Goal: Check status: Check status

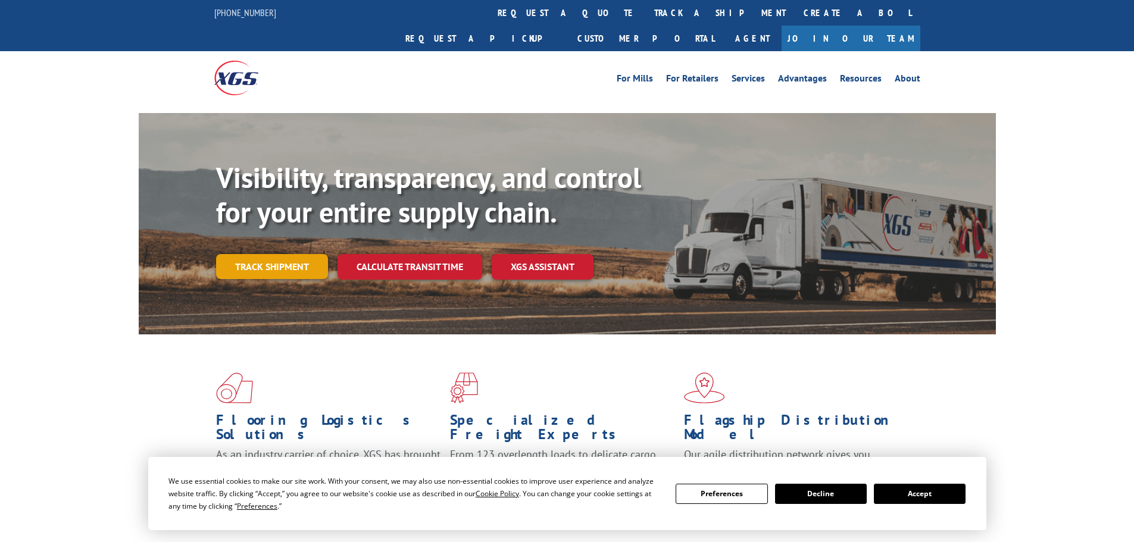
click at [296, 254] on link "Track shipment" at bounding box center [272, 266] width 112 height 25
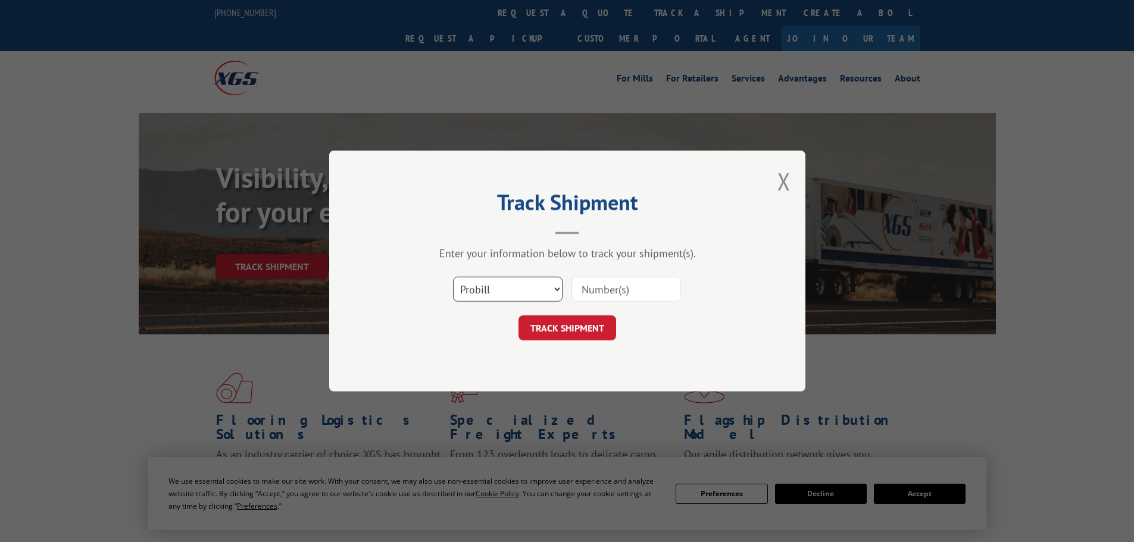
click at [506, 284] on select "Select category... Probill BOL PO" at bounding box center [508, 289] width 110 height 25
click at [453, 277] on select "Select category... Probill BOL PO" at bounding box center [508, 289] width 110 height 25
paste input "16137344"
type input "16137344"
click at [561, 331] on button "TRACK SHIPMENT" at bounding box center [567, 327] width 98 height 25
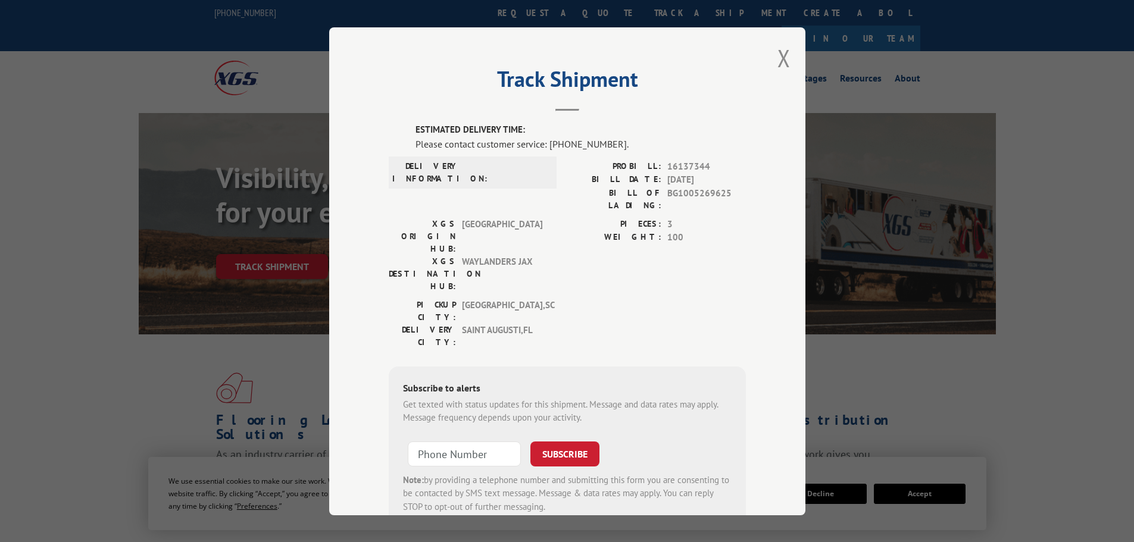
click at [665, 114] on div "Track Shipment ESTIMATED DELIVERY TIME: Please contact customer service: [PHONE…" at bounding box center [567, 271] width 476 height 488
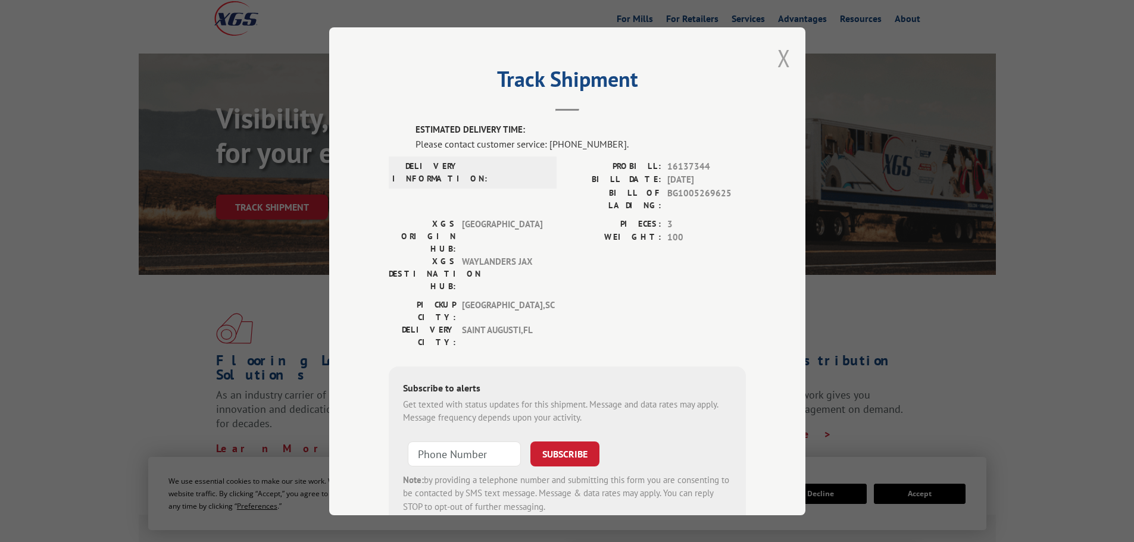
click at [778, 60] on button "Close modal" at bounding box center [783, 58] width 13 height 32
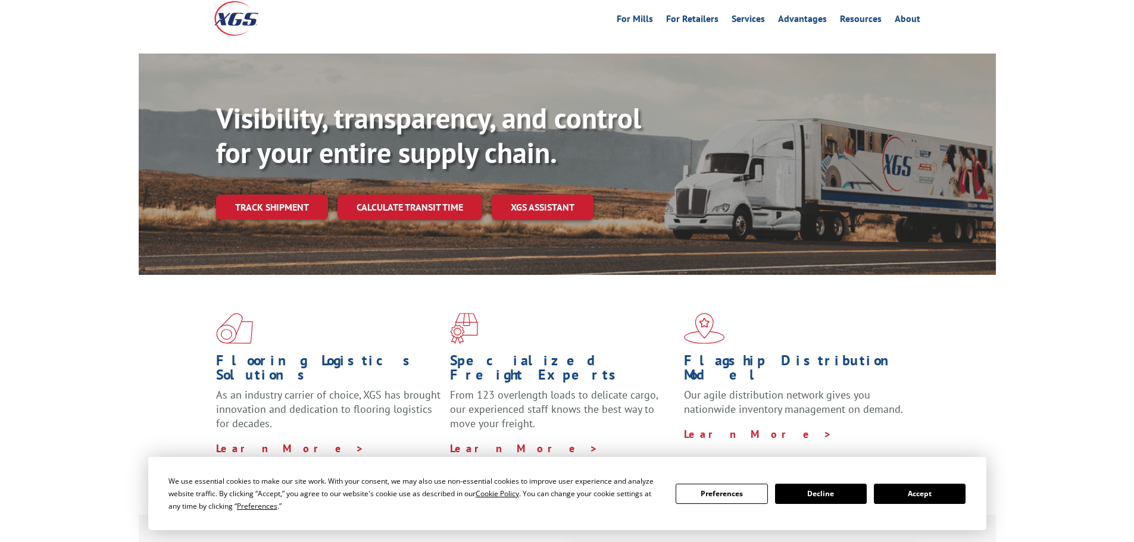
click at [906, 492] on button "Accept" at bounding box center [920, 494] width 92 height 20
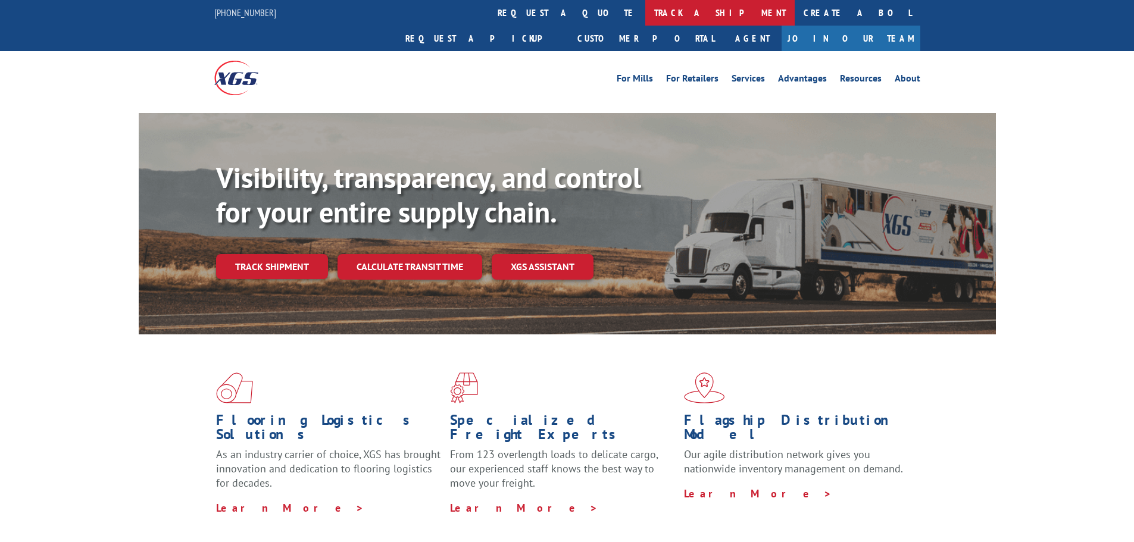
click at [645, 2] on link "track a shipment" at bounding box center [719, 13] width 149 height 26
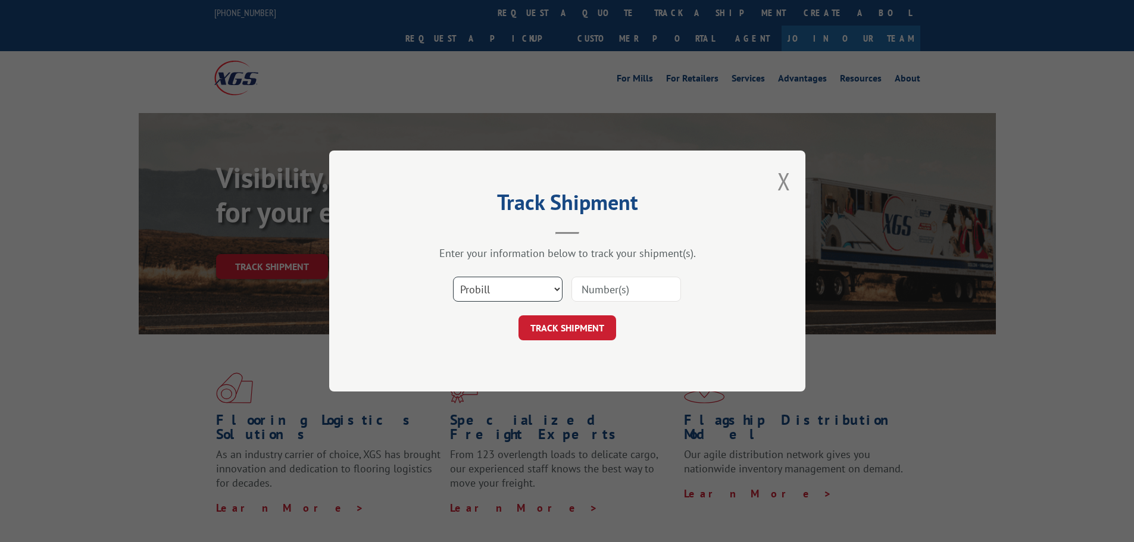
click at [549, 295] on select "Select category... Probill BOL PO" at bounding box center [508, 289] width 110 height 25
select select "po"
click at [453, 277] on select "Select category... Probill BOL PO" at bounding box center [508, 289] width 110 height 25
click at [602, 289] on input at bounding box center [626, 289] width 110 height 25
click at [604, 287] on input at bounding box center [626, 289] width 110 height 25
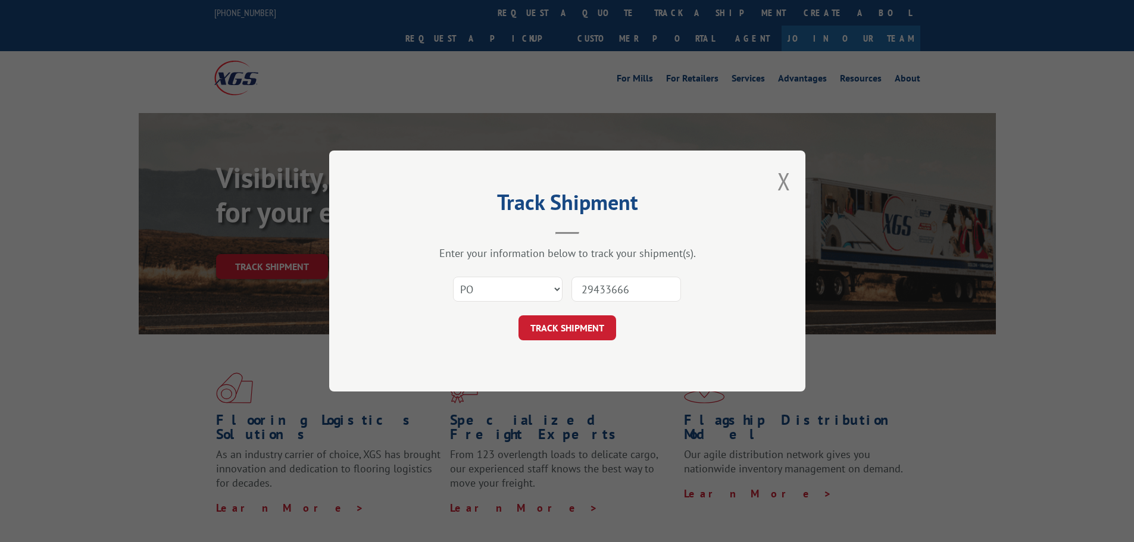
type input "294336668"
click button "TRACK SHIPMENT" at bounding box center [567, 327] width 98 height 25
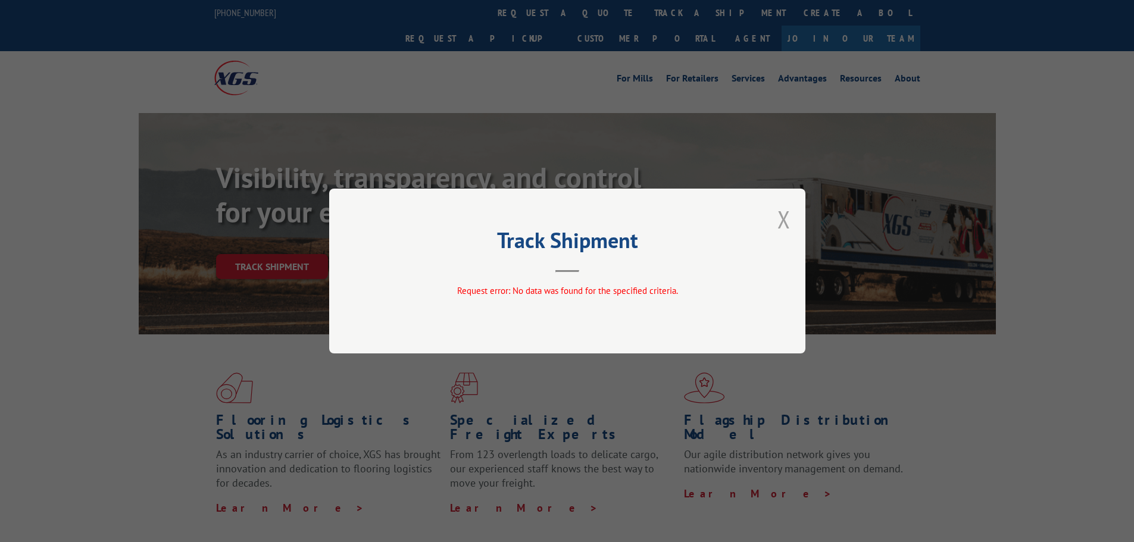
click at [783, 229] on button "Close modal" at bounding box center [783, 220] width 13 height 32
